Goal: Complete application form

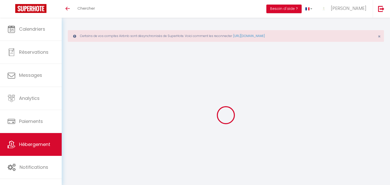
select select "3"
select select "2"
select select "1"
select select "28"
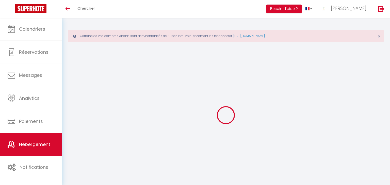
select select
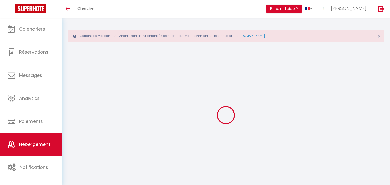
select select
checkbox input "false"
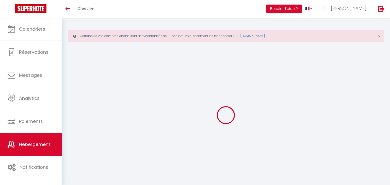
select select
type input "Mobil home Camping 4* avec espace aquatique"
type input "Jordan"
type input "THIONVILLE"
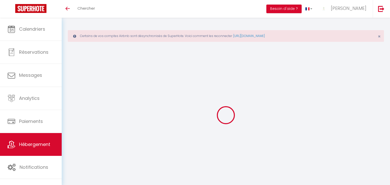
type input "[STREET_ADDRESS]"
type input "31120"
type input "ROQUES"
select select "unique_homes"
select select "6"
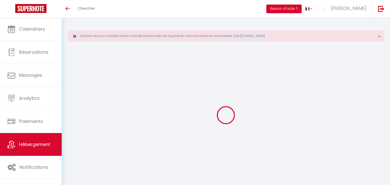
select select "2"
type input "70"
type input "25"
select select
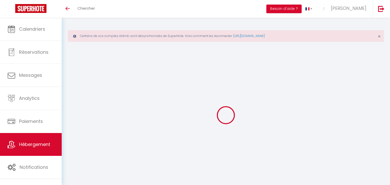
select select
type input "Chemin des Rompudes"
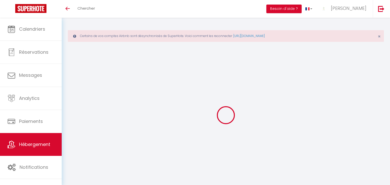
type input "34410"
type input "Sauvian"
type input "[PERSON_NAME][EMAIL_ADDRESS][DOMAIN_NAME]"
select select
checkbox input "false"
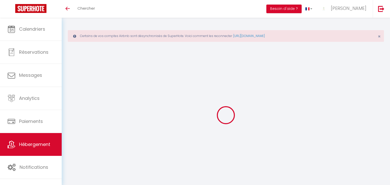
checkbox input "false"
type input "25"
type input "0"
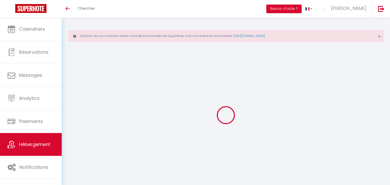
type input "0"
select select "rv"
select select
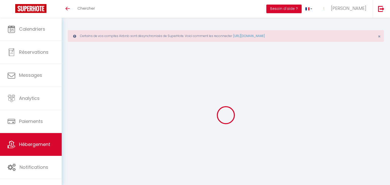
select select
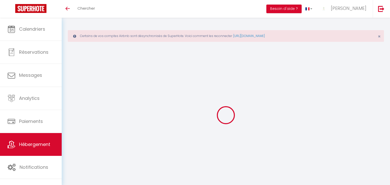
select select
checkbox input "false"
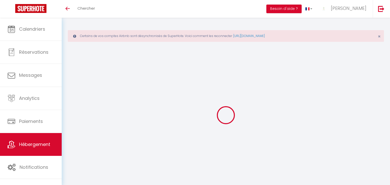
checkbox input "false"
select select
checkbox input "false"
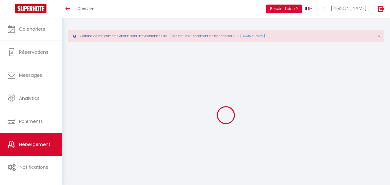
checkbox input "false"
select select "15:00"
select select "21:00"
select select "10:00"
select select "30"
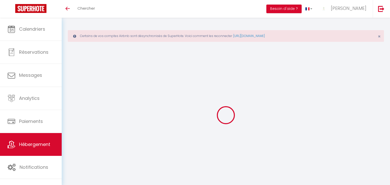
select select "120"
select select "12:00"
select select
checkbox input "false"
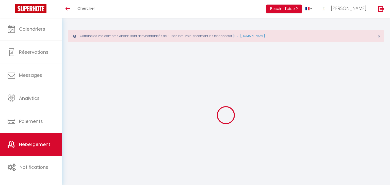
checkbox input "false"
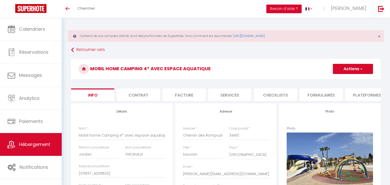
scroll to position [24, 0]
